Goal: Transaction & Acquisition: Purchase product/service

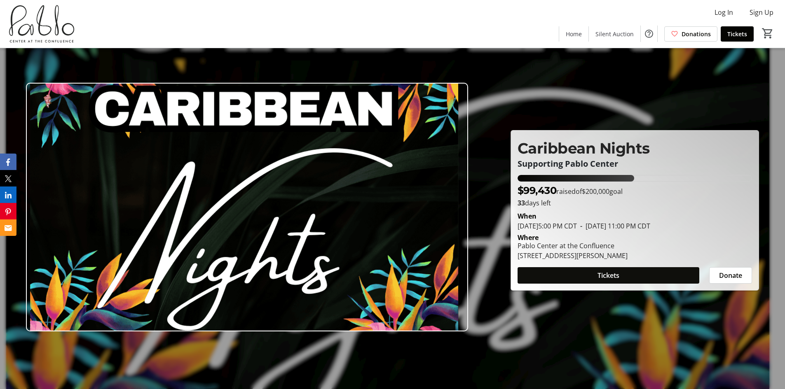
click at [622, 280] on span at bounding box center [609, 276] width 182 height 20
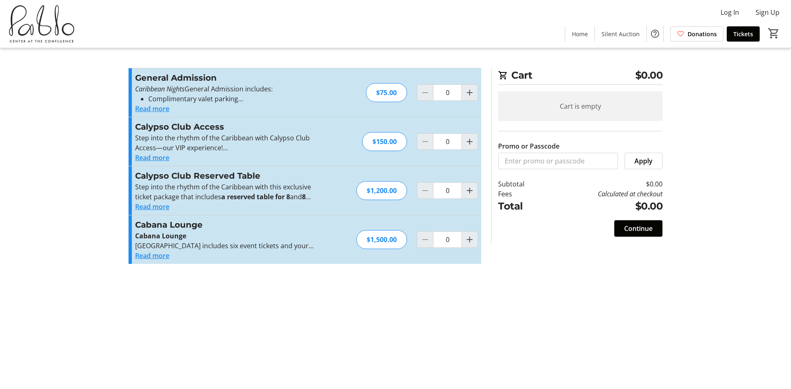
click at [157, 256] on button "Read more" at bounding box center [152, 256] width 34 height 10
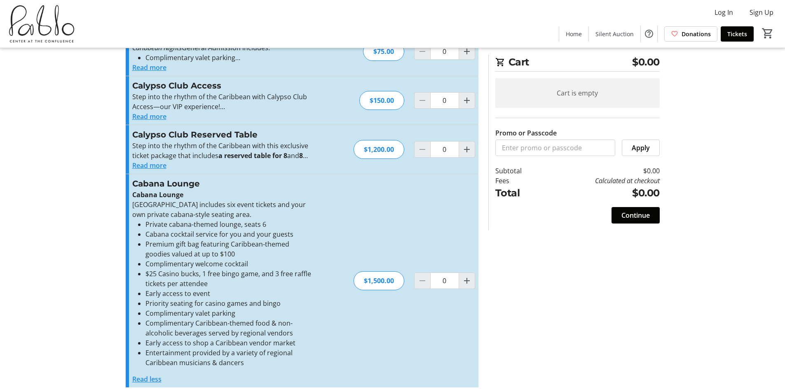
scroll to position [49, 0]
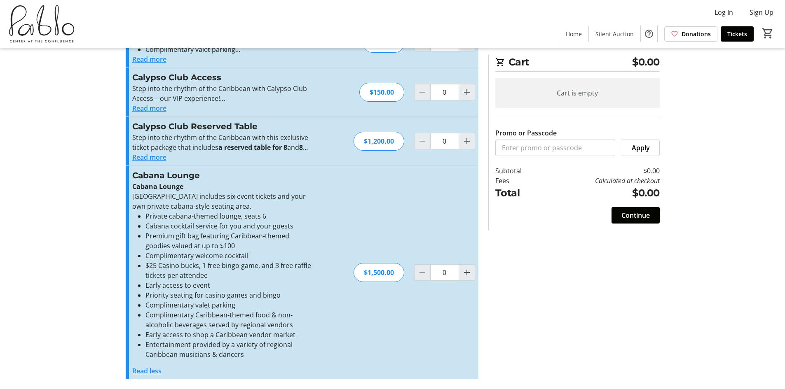
click at [160, 370] on button "Read less" at bounding box center [146, 371] width 29 height 10
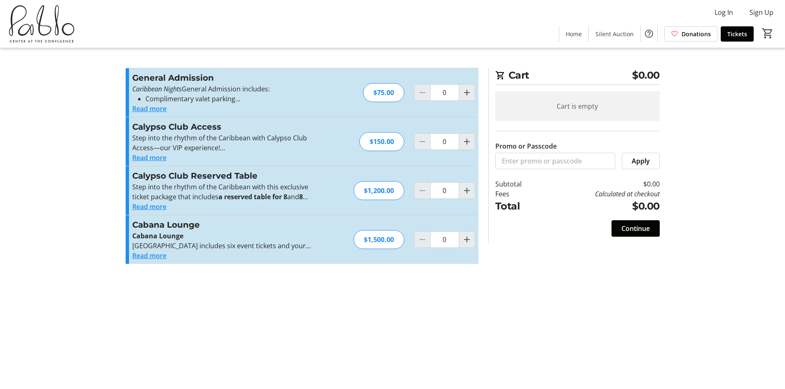
scroll to position [0, 0]
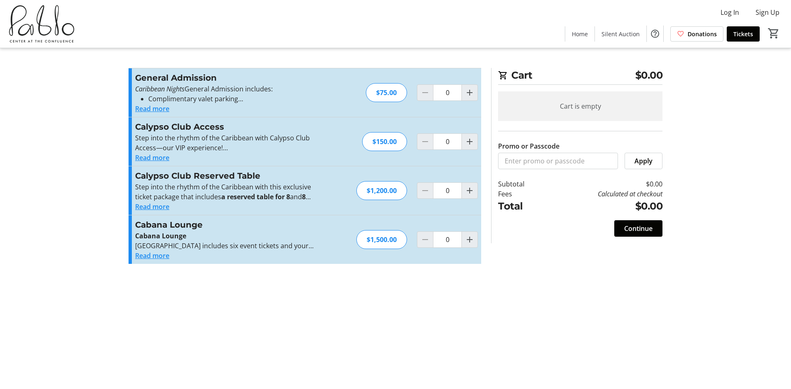
click at [168, 208] on button "Read more" at bounding box center [152, 207] width 34 height 10
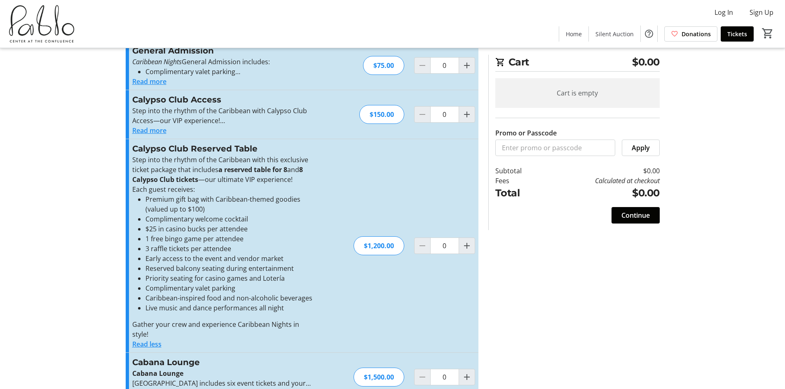
scroll to position [41, 0]
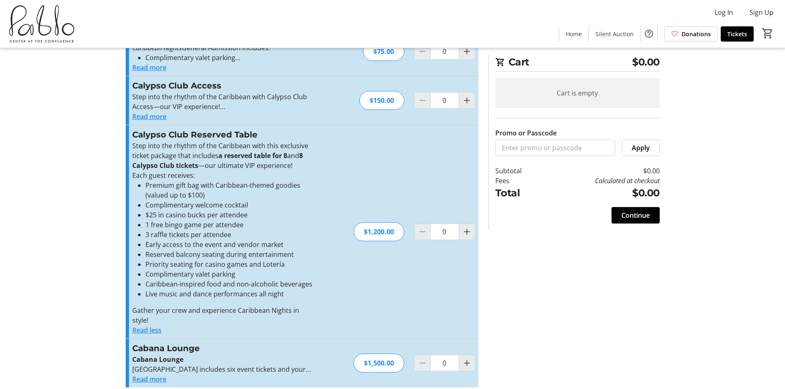
click at [150, 329] on button "Read less" at bounding box center [146, 331] width 29 height 10
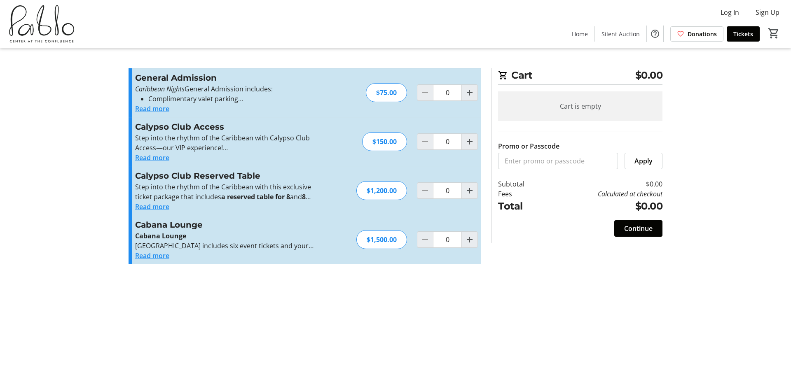
click at [166, 258] on button "Read more" at bounding box center [152, 256] width 34 height 10
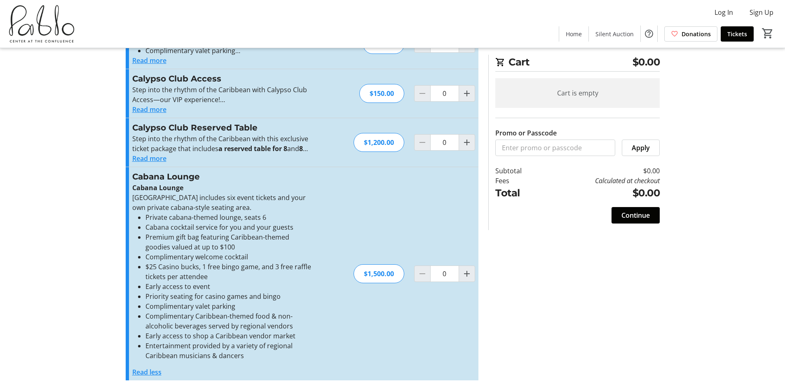
scroll to position [49, 0]
click at [157, 157] on button "Read more" at bounding box center [149, 157] width 34 height 10
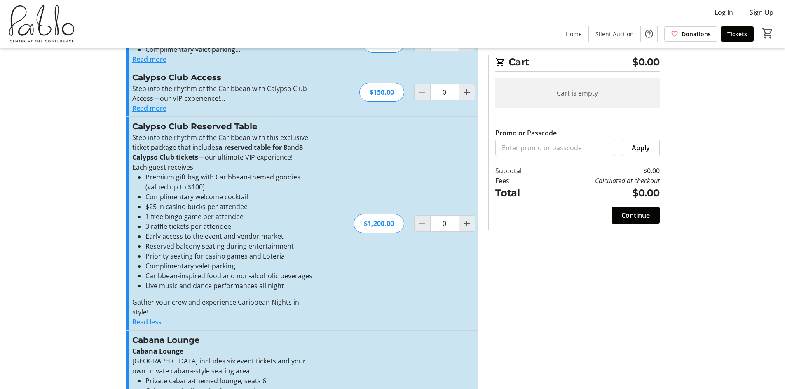
click at [154, 319] on button "Read less" at bounding box center [146, 322] width 29 height 10
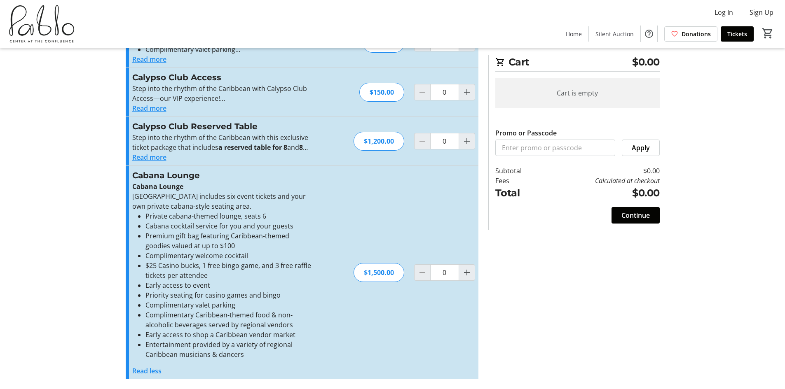
click at [144, 368] on button "Read less" at bounding box center [146, 371] width 29 height 10
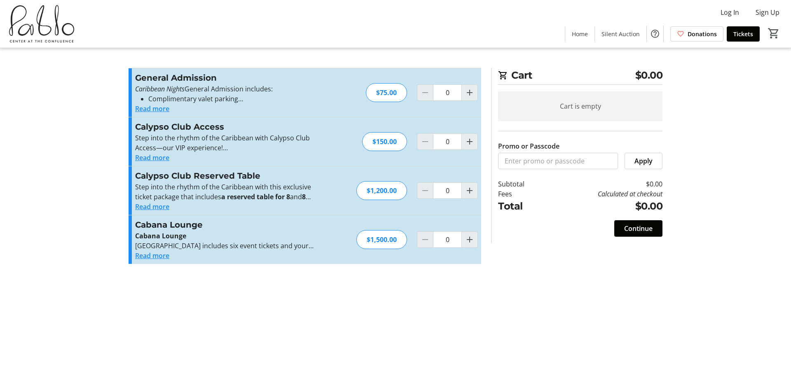
click at [161, 159] on button "Read more" at bounding box center [152, 158] width 34 height 10
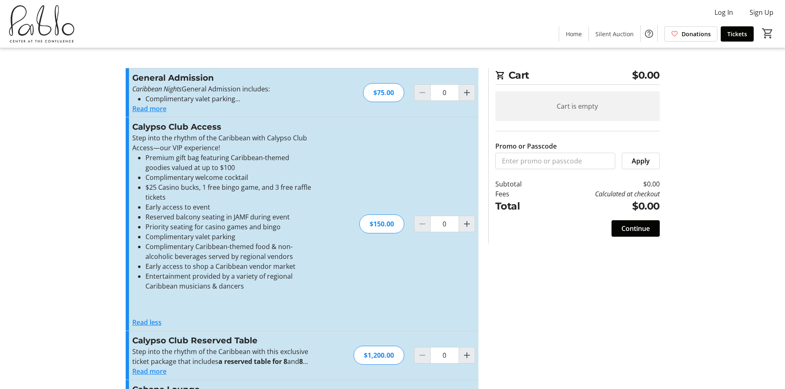
click at [139, 320] on button "Read less" at bounding box center [146, 323] width 29 height 10
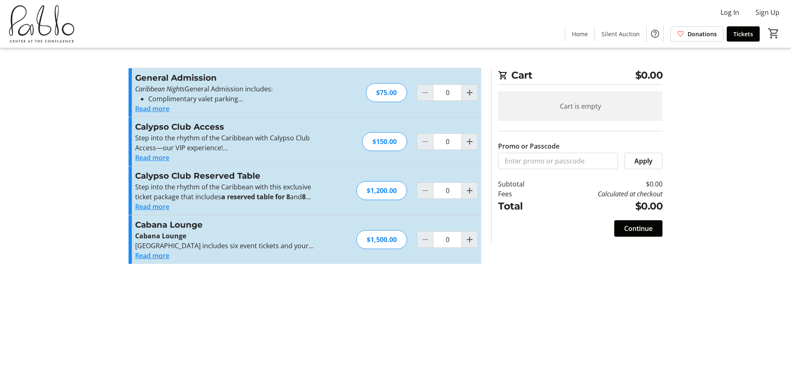
click at [158, 109] on button "Read more" at bounding box center [152, 109] width 34 height 10
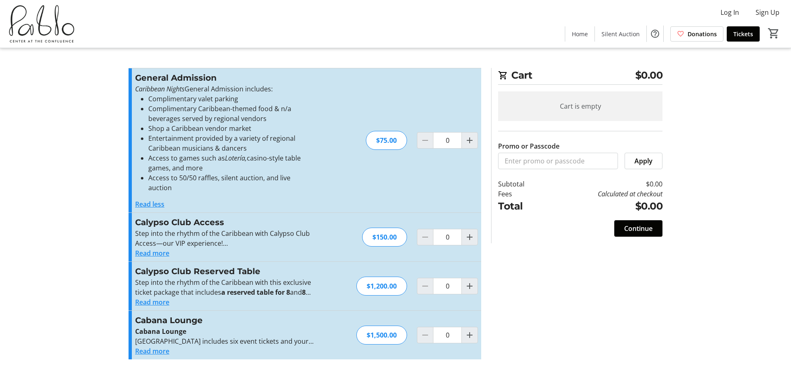
click at [156, 199] on button "Read less" at bounding box center [149, 204] width 29 height 10
